Goal: Transaction & Acquisition: Obtain resource

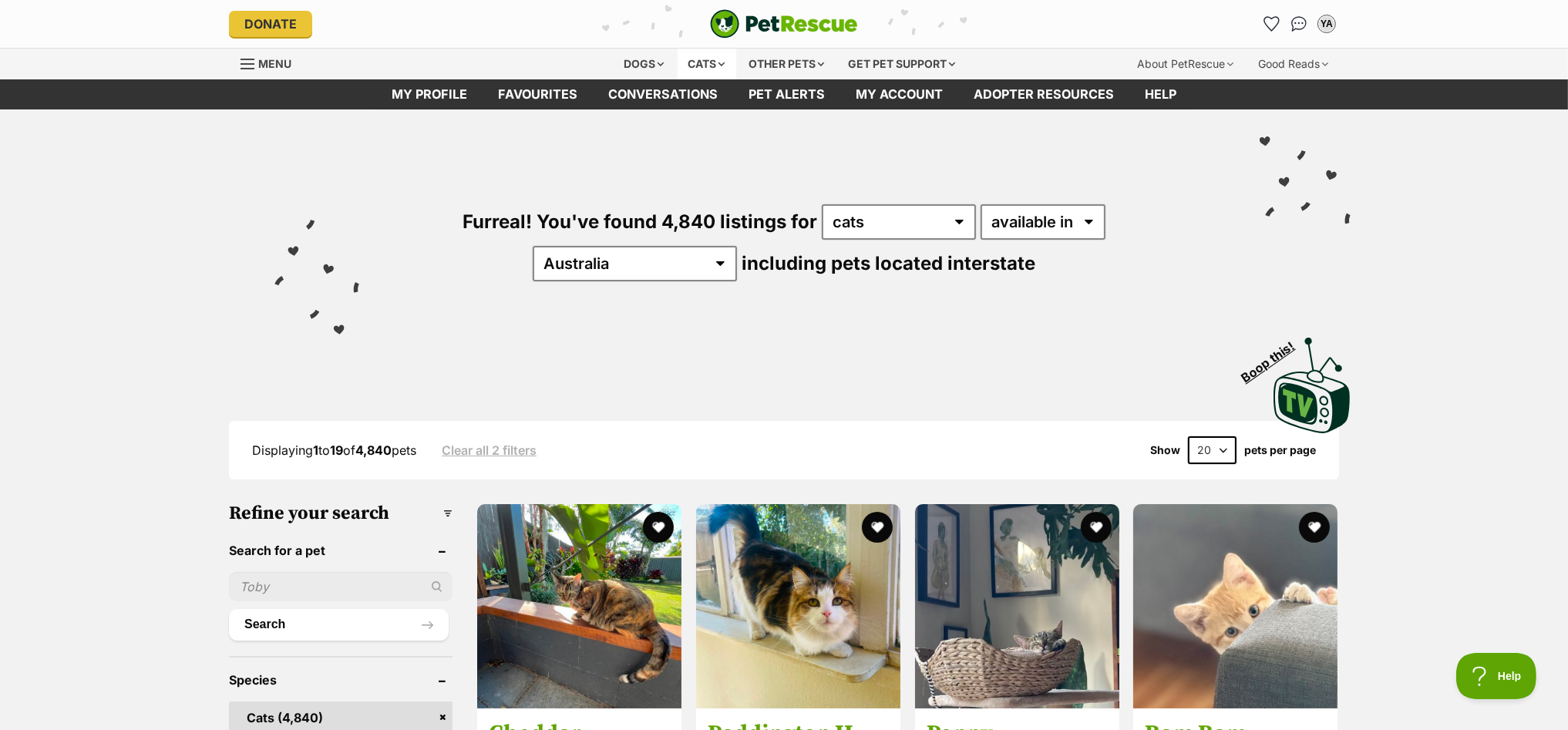
click at [705, 61] on div "Cats" at bounding box center [707, 64] width 58 height 31
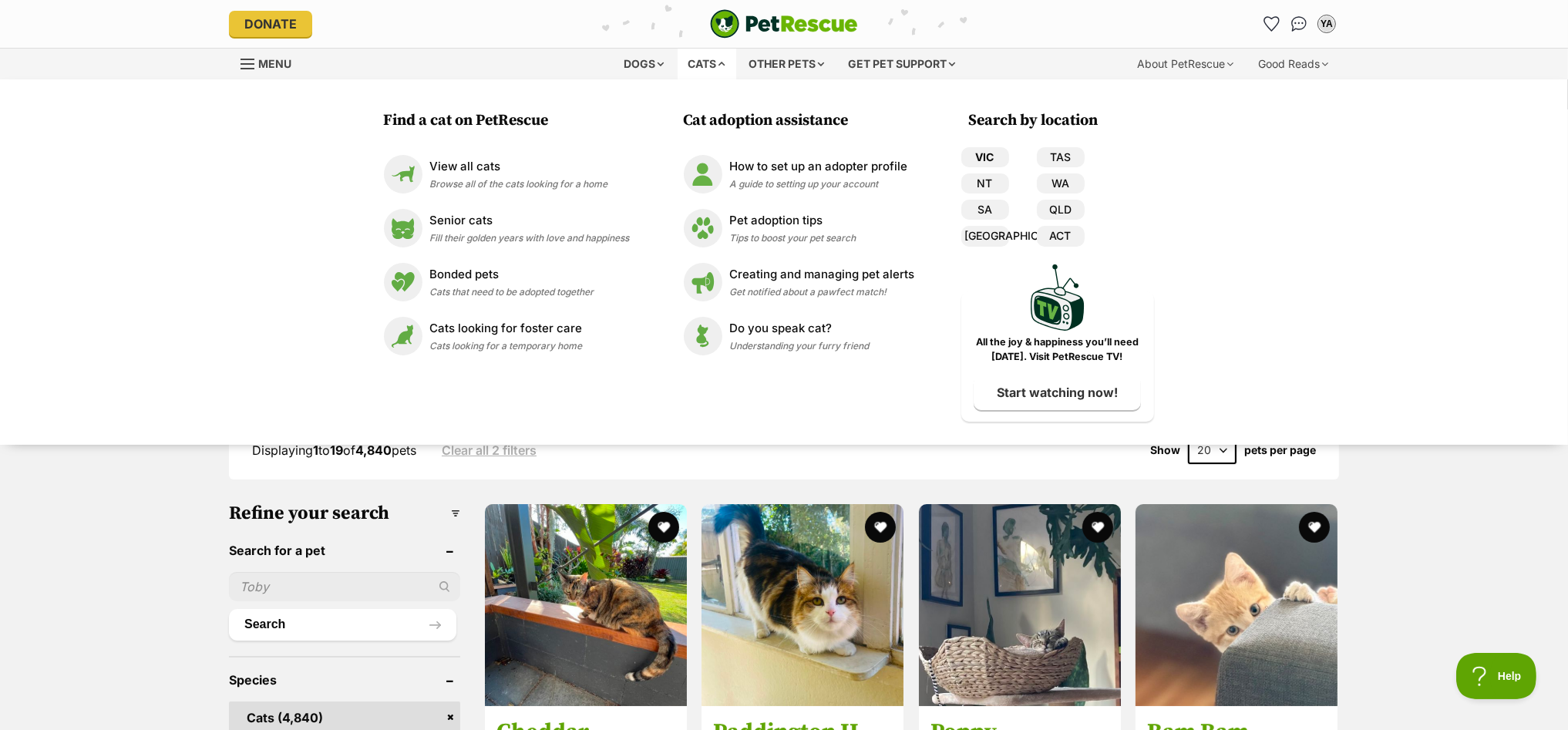
click at [981, 155] on link "VIC" at bounding box center [984, 156] width 48 height 20
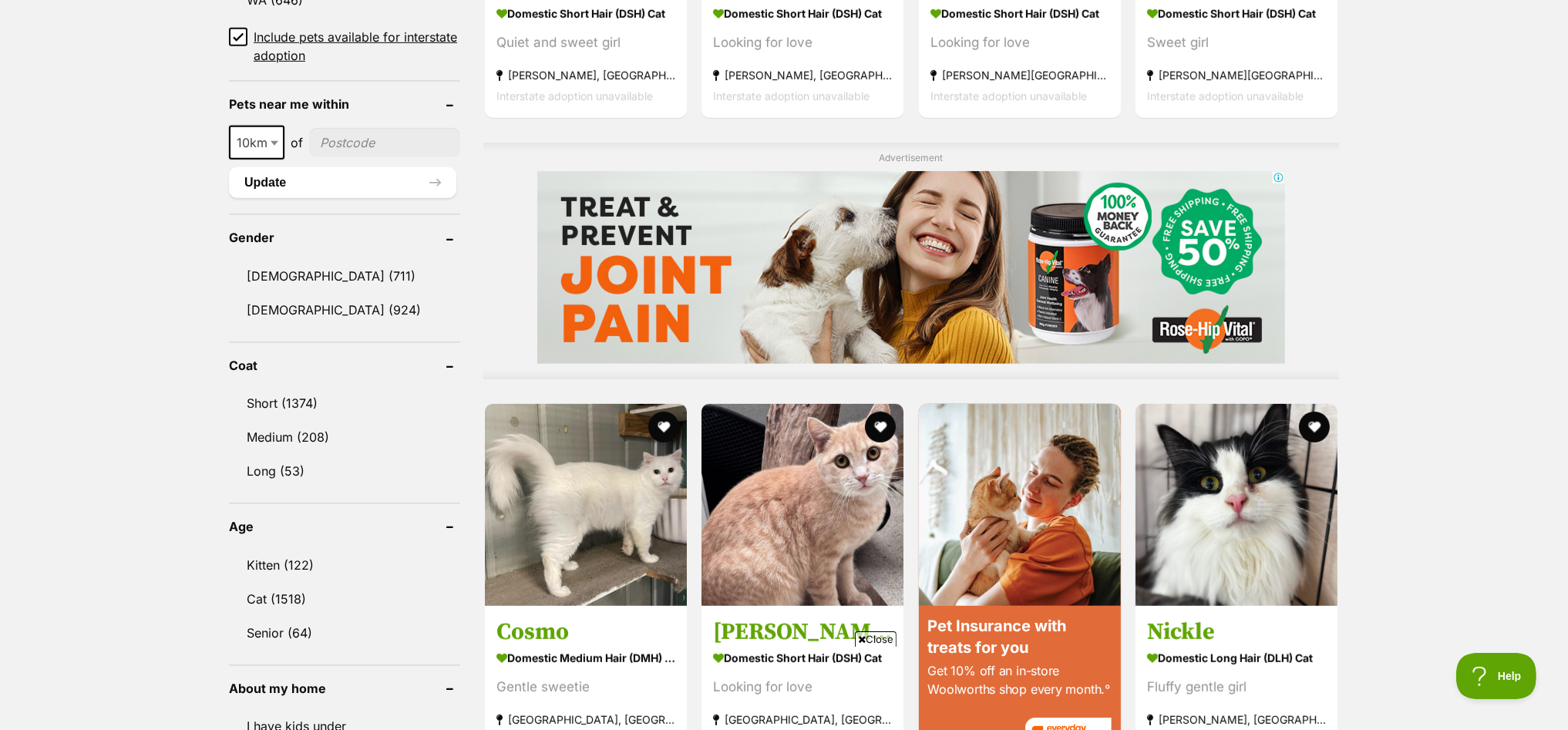
scroll to position [1155, 0]
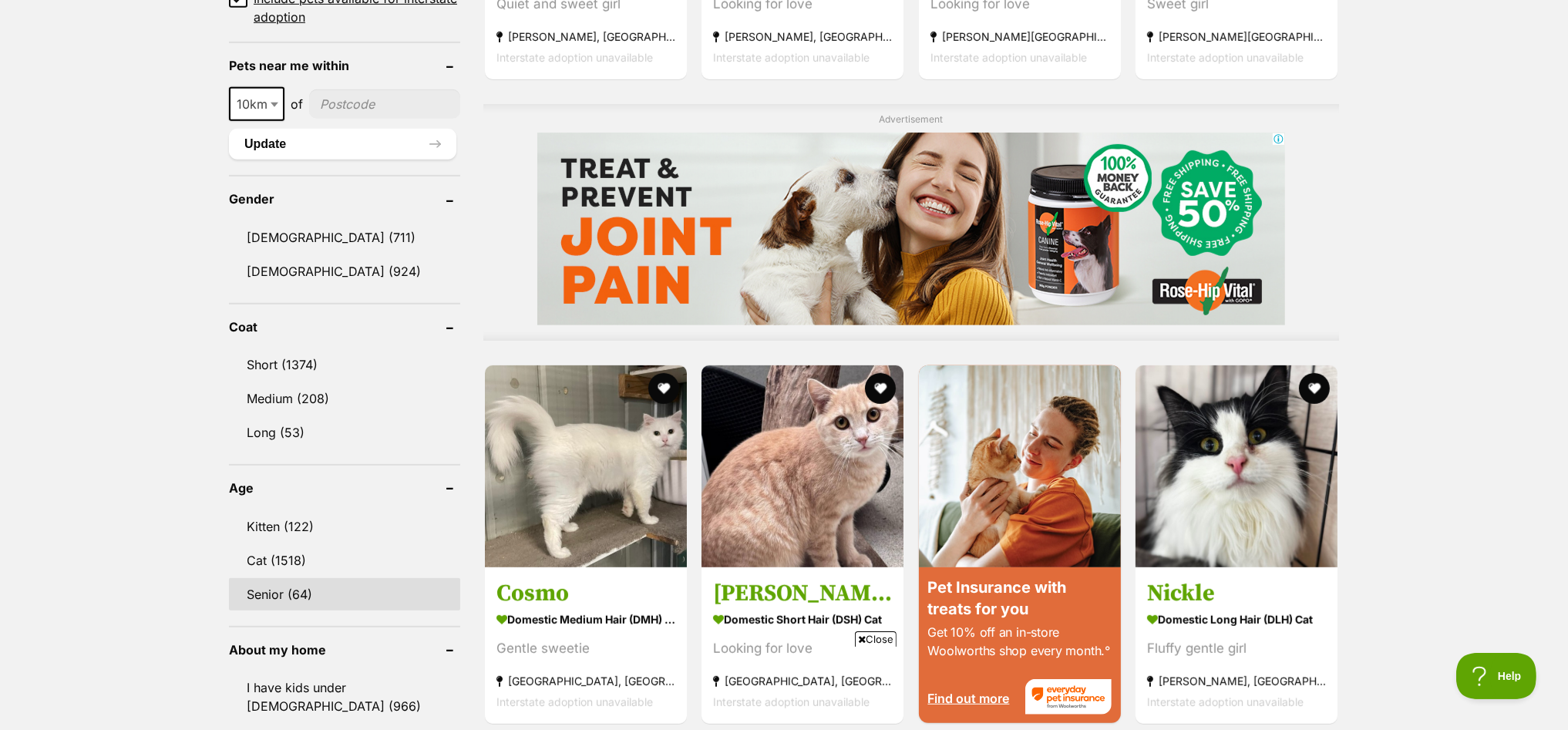
click at [266, 578] on link "Senior (64)" at bounding box center [344, 594] width 232 height 32
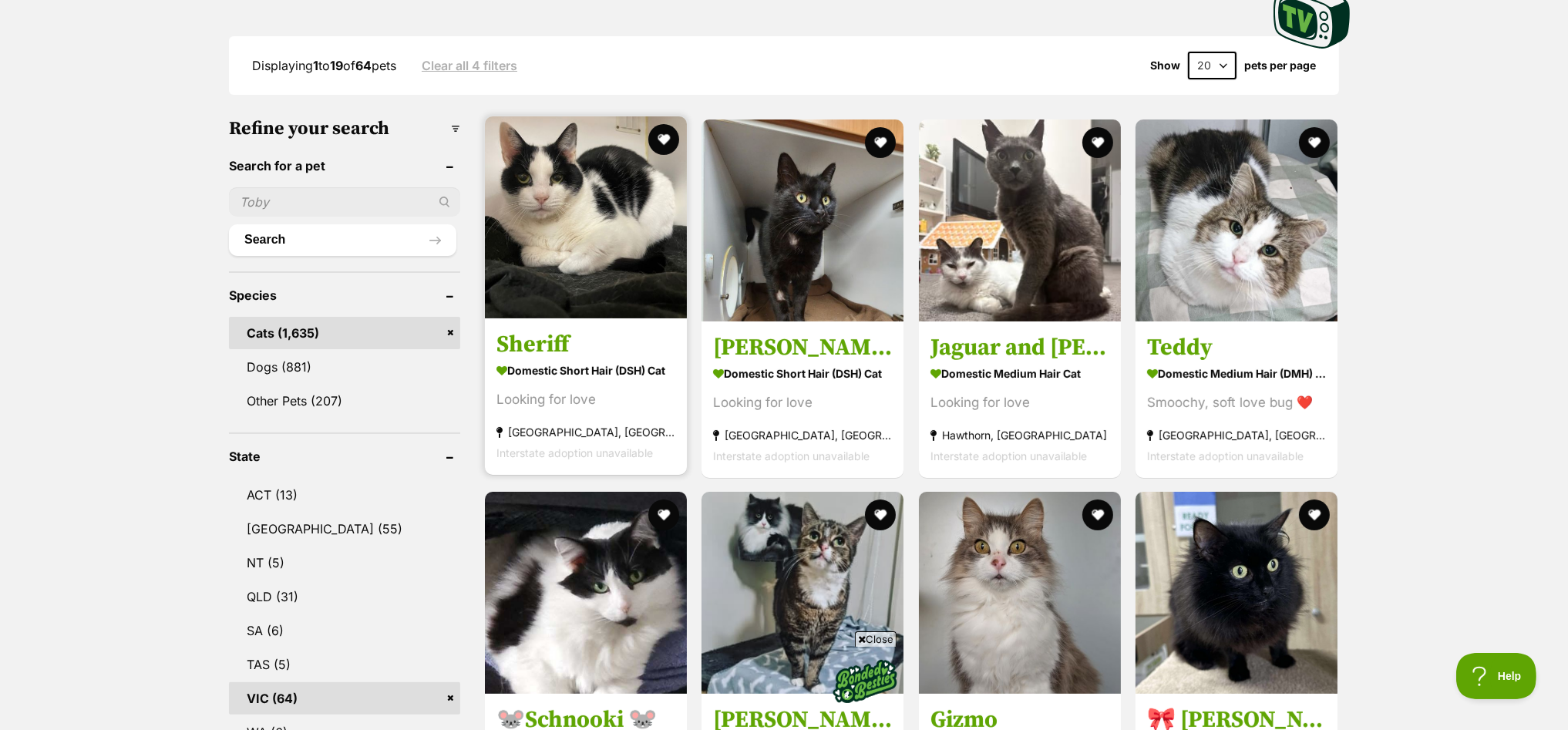
click at [596, 204] on img at bounding box center [585, 217] width 202 height 202
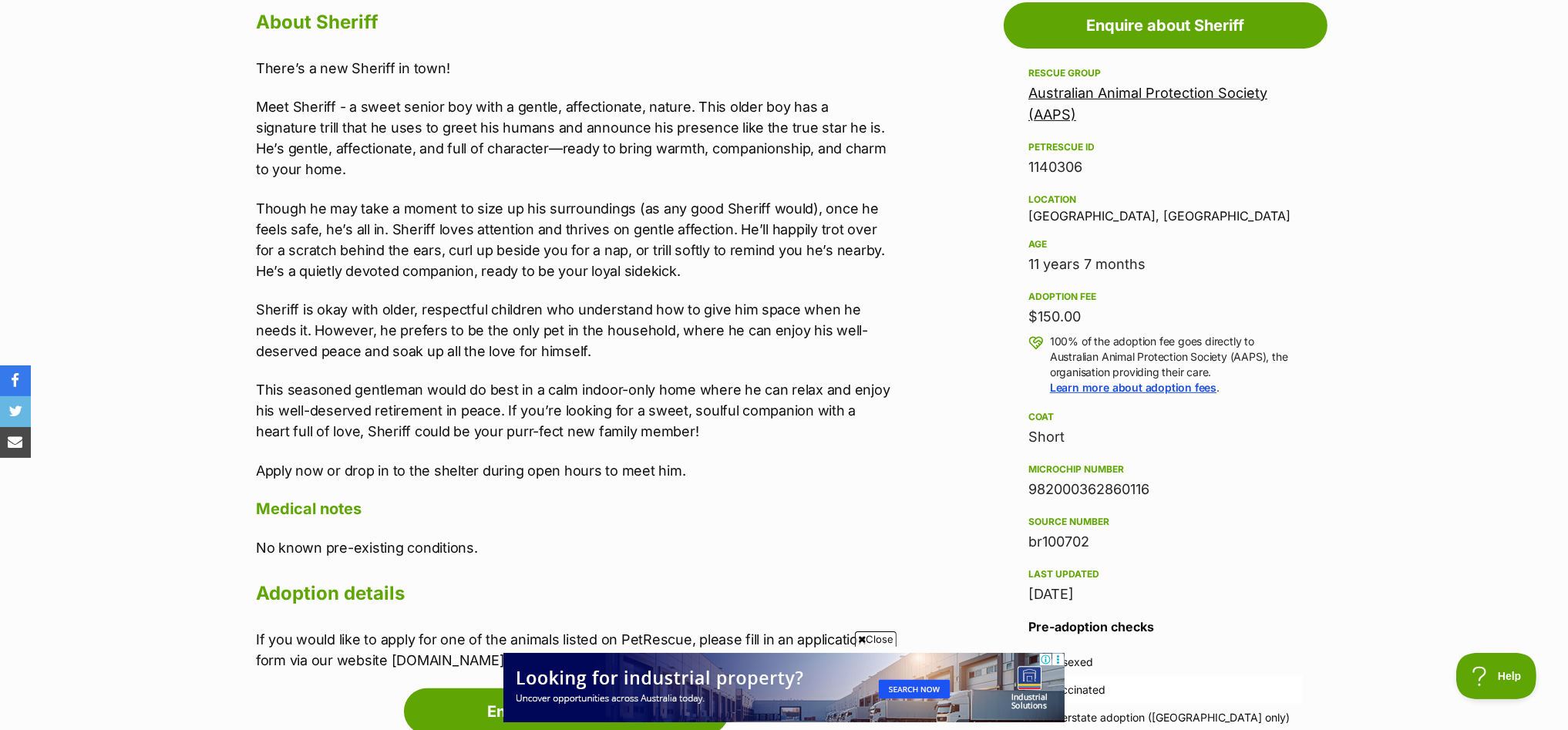
scroll to position [866, 0]
